Goal: Find specific page/section: Find specific page/section

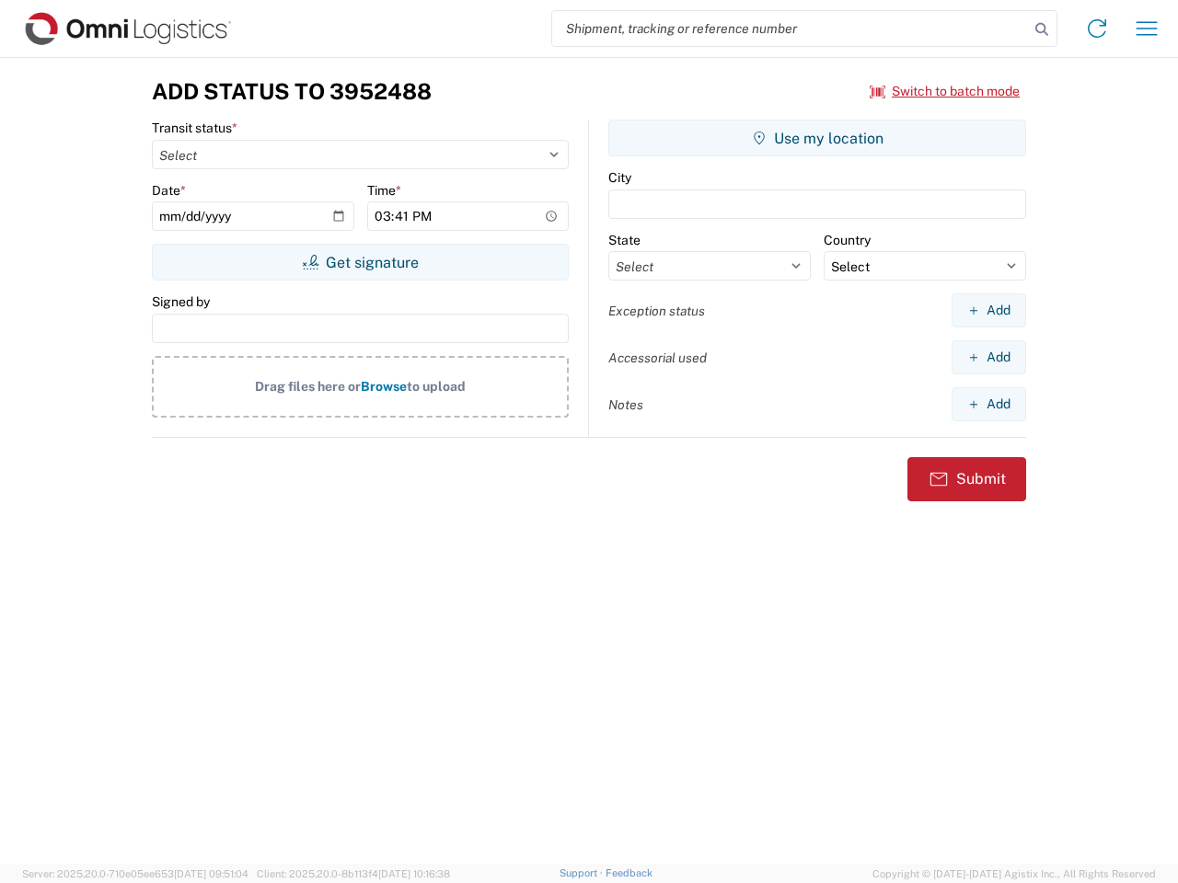
click at [790, 29] on input "search" at bounding box center [790, 28] width 477 height 35
click at [1042, 29] on icon at bounding box center [1042, 30] width 26 height 26
click at [1097, 29] on icon at bounding box center [1096, 28] width 29 height 29
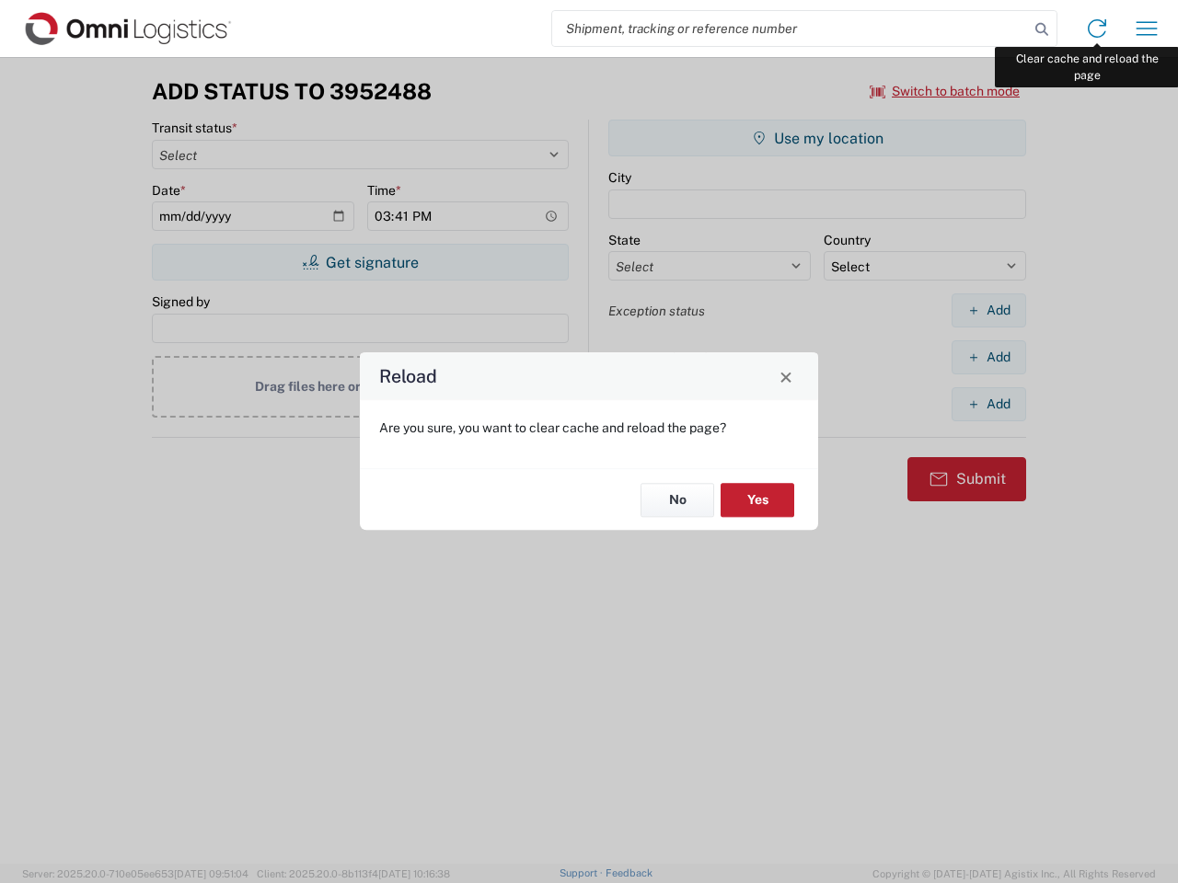
click at [1146, 29] on div "Reload Are you sure, you want to clear cache and reload the page? No Yes" at bounding box center [589, 441] width 1178 height 883
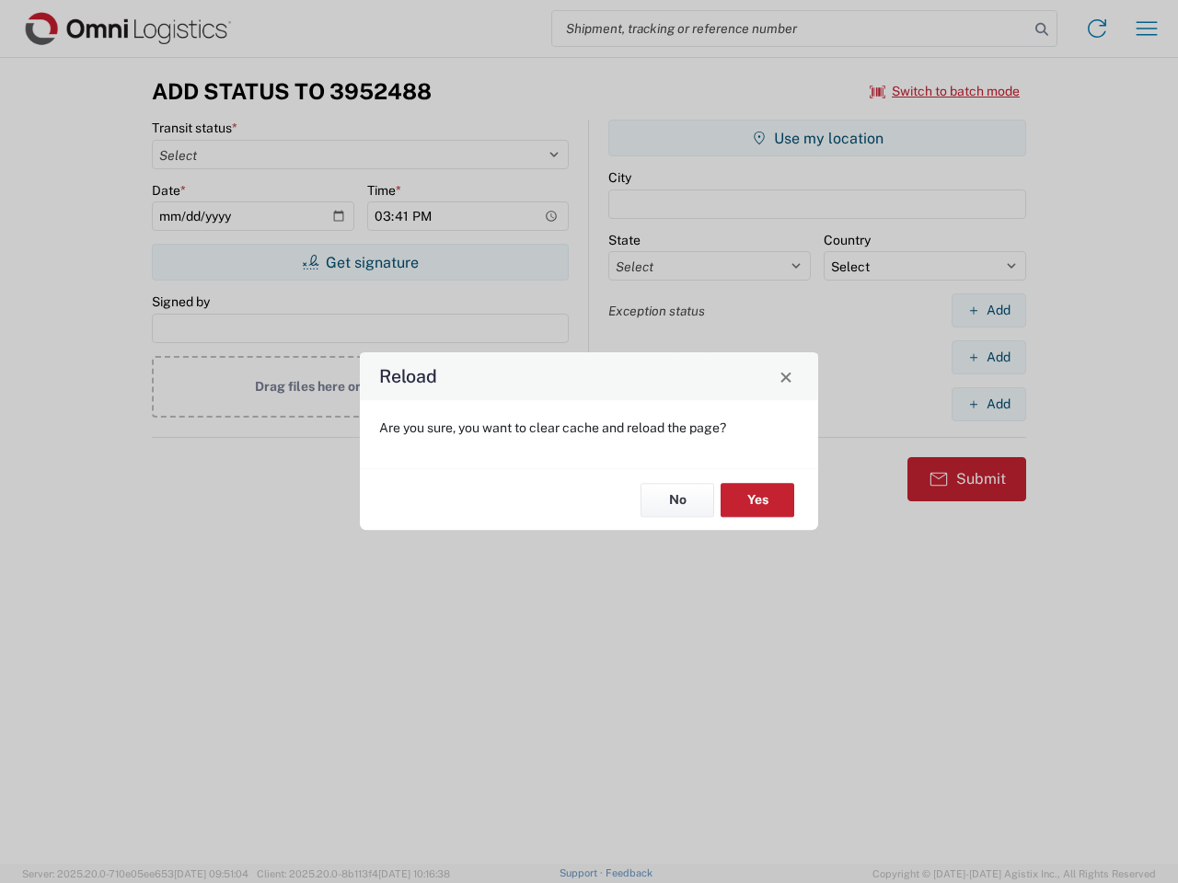
click at [945, 91] on div "Reload Are you sure, you want to clear cache and reload the page? No Yes" at bounding box center [589, 441] width 1178 height 883
click at [360, 262] on div "Reload Are you sure, you want to clear cache and reload the page? No Yes" at bounding box center [589, 441] width 1178 height 883
click at [817, 138] on div "Reload Are you sure, you want to clear cache and reload the page? No Yes" at bounding box center [589, 441] width 1178 height 883
click at [988, 310] on div "Reload Are you sure, you want to clear cache and reload the page? No Yes" at bounding box center [589, 441] width 1178 height 883
click at [988, 357] on div "Reload Are you sure, you want to clear cache and reload the page? No Yes" at bounding box center [589, 441] width 1178 height 883
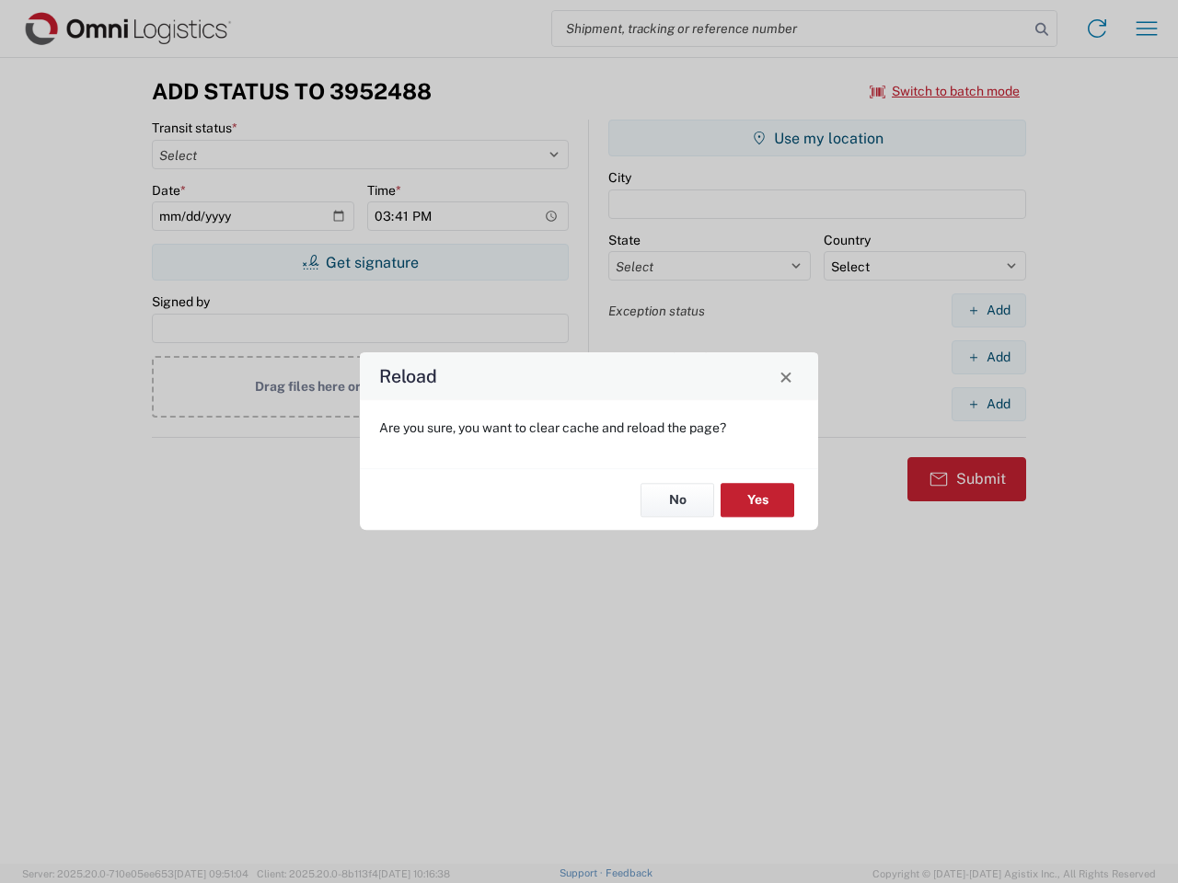
click at [988, 404] on div "Reload Are you sure, you want to clear cache and reload the page? No Yes" at bounding box center [589, 441] width 1178 height 883
